Goal: Information Seeking & Learning: Learn about a topic

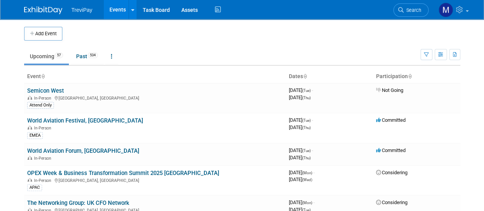
click at [415, 8] on span "Search" at bounding box center [413, 10] width 18 height 6
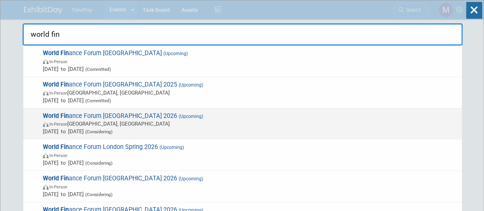
type input "world fin"
click at [105, 120] on span "In-Person [GEOGRAPHIC_DATA], [GEOGRAPHIC_DATA]" at bounding box center [250, 124] width 415 height 8
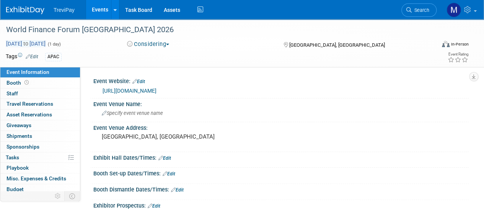
click at [24, 45] on span "Feb 20, 2026 to Feb 20, 2026" at bounding box center [26, 43] width 40 height 7
type input "Feb 20, 2026"
select select "1"
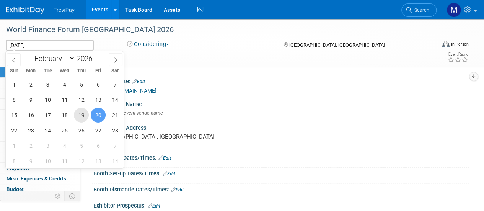
click at [78, 113] on span "19" at bounding box center [81, 115] width 15 height 15
type input "Feb 19, 2026"
click at [77, 114] on span "19" at bounding box center [81, 115] width 15 height 15
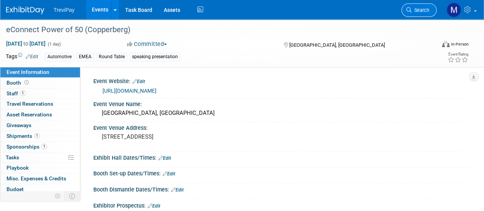
click at [417, 11] on span "Search" at bounding box center [421, 10] width 18 height 6
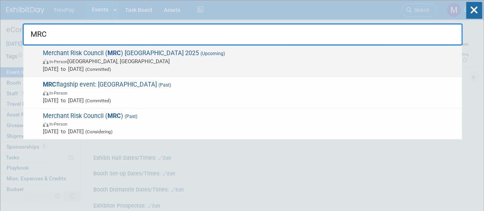
type input "MRC"
click at [102, 62] on span "In-Person Amsterdam, Netherlands" at bounding box center [250, 61] width 415 height 8
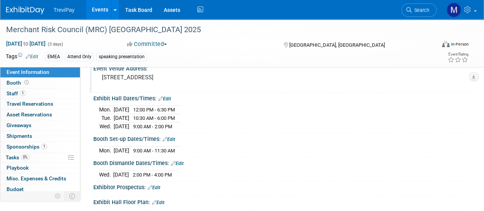
scroll to position [77, 0]
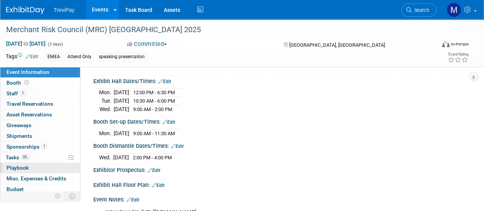
click at [26, 167] on span "Playbook 0" at bounding box center [18, 168] width 22 height 6
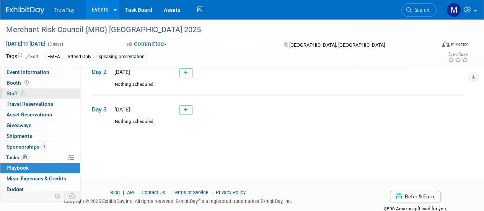
scroll to position [38, 0]
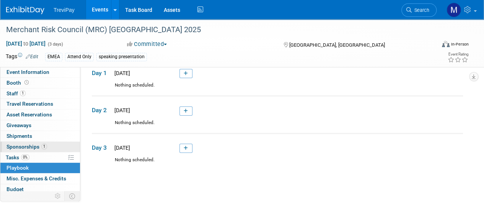
click at [22, 147] on span "Sponsorships 1" at bounding box center [27, 147] width 41 height 6
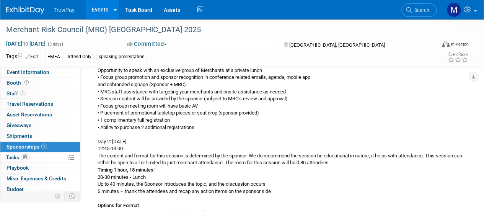
scroll to position [115, 0]
drag, startPoint x: 128, startPoint y: 149, endPoint x: 93, endPoint y: 148, distance: 35.6
click at [93, 148] on div "Inez moderating the private lunch. We will bring the rollup banner and a gift s…" at bounding box center [277, 162] width 371 height 236
copy div "12:45-14:00"
